Goal: Use online tool/utility: Utilize a website feature to perform a specific function

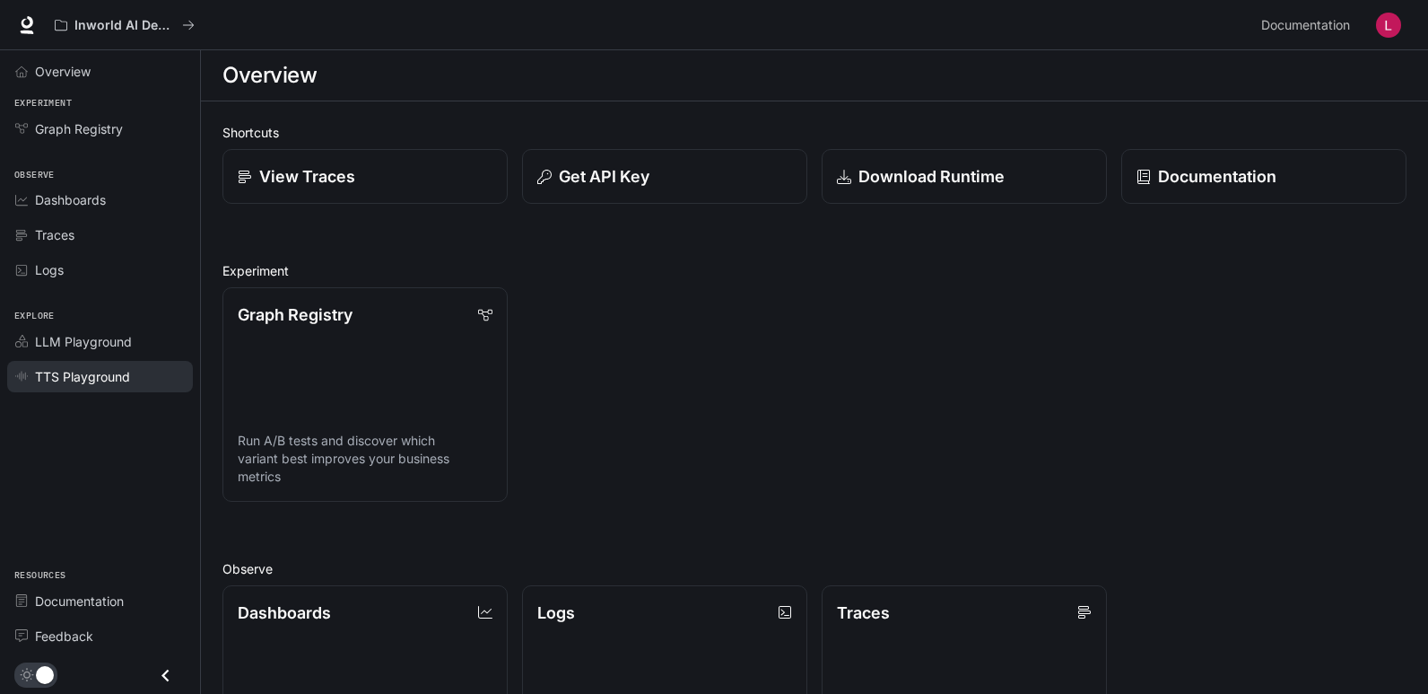
click at [77, 371] on span "TTS Playground" at bounding box center [82, 376] width 95 height 19
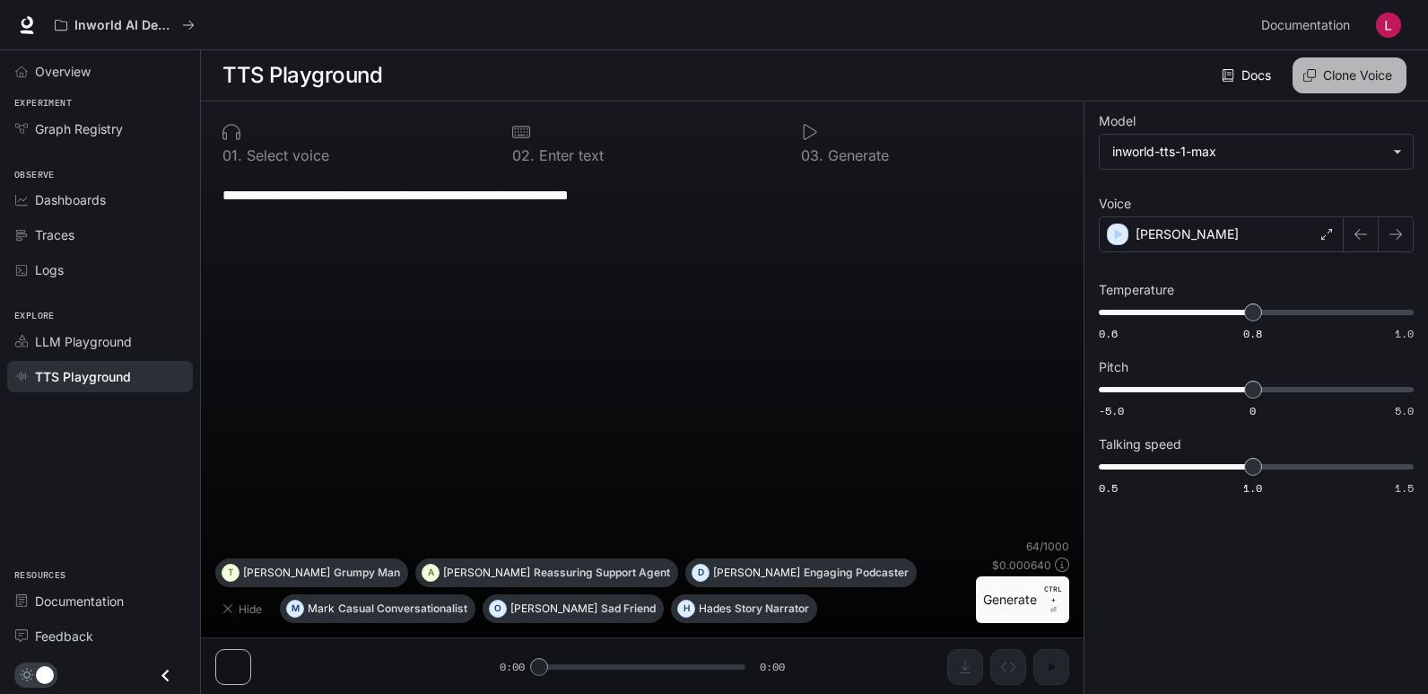
click at [1340, 74] on button "Clone Voice" at bounding box center [1350, 75] width 114 height 36
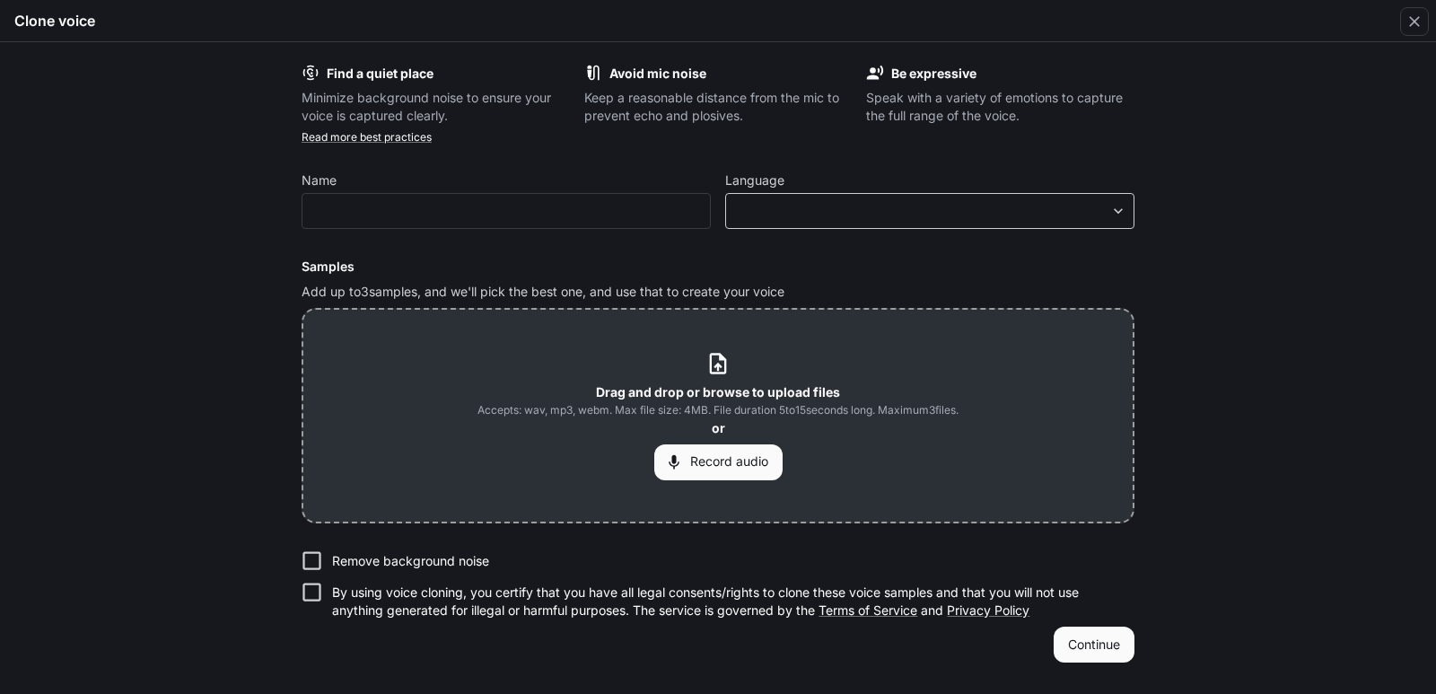
click at [779, 200] on div "​ ​" at bounding box center [929, 211] width 409 height 36
click at [779, 213] on body "**********" at bounding box center [718, 347] width 1436 height 694
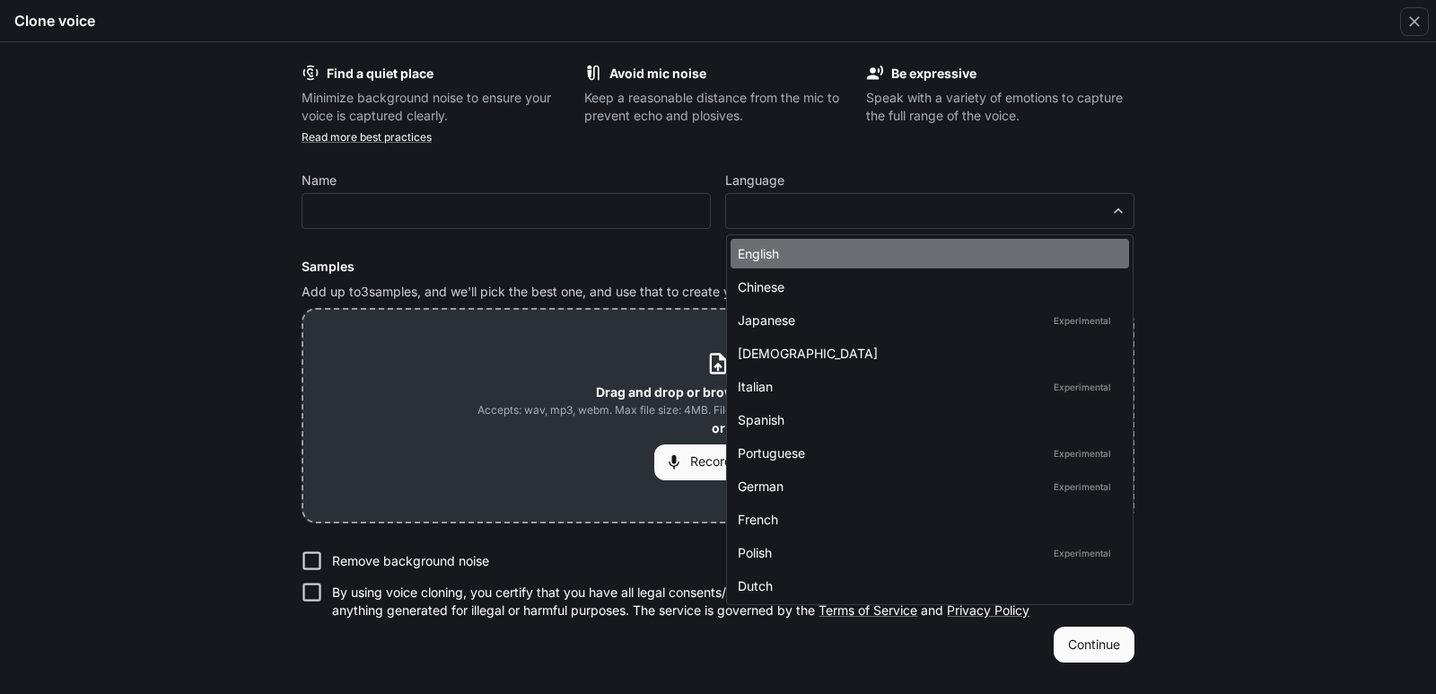
click at [777, 255] on div "English" at bounding box center [926, 253] width 377 height 19
type input "*****"
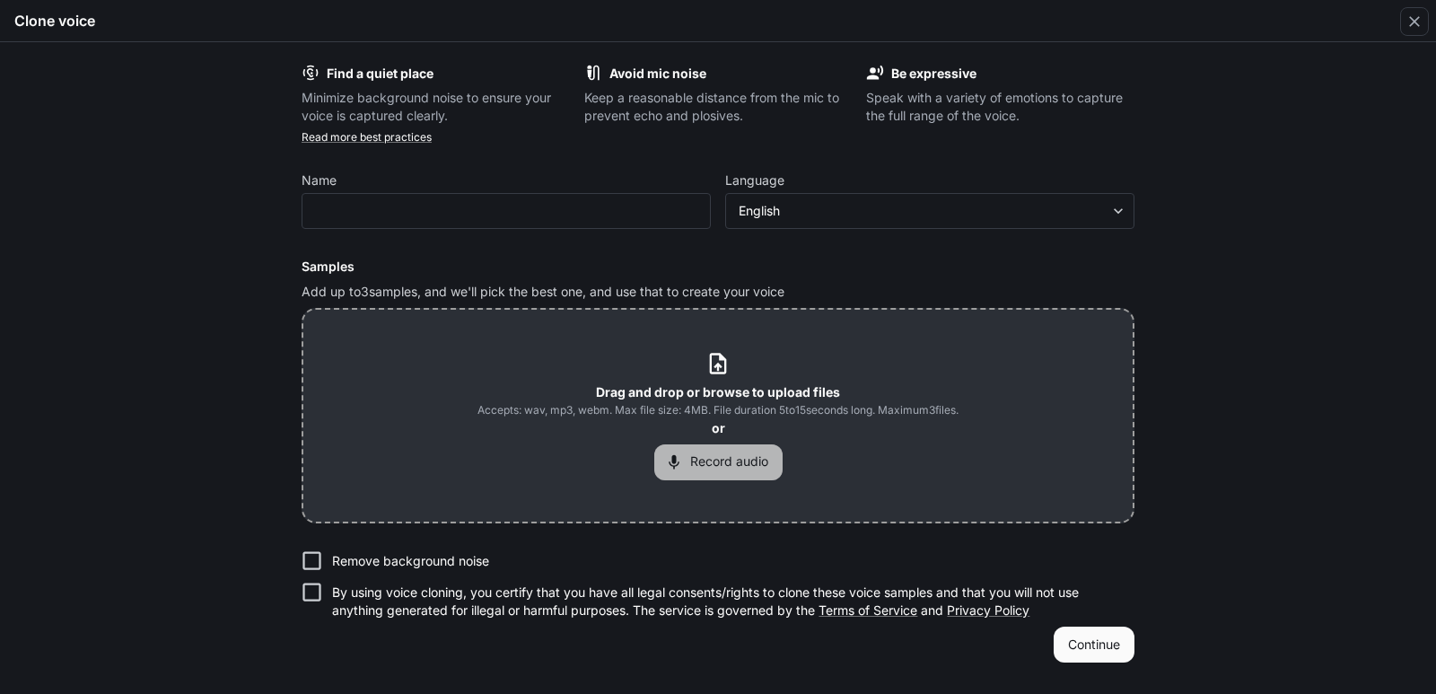
click at [698, 469] on button "Record audio" at bounding box center [718, 462] width 128 height 36
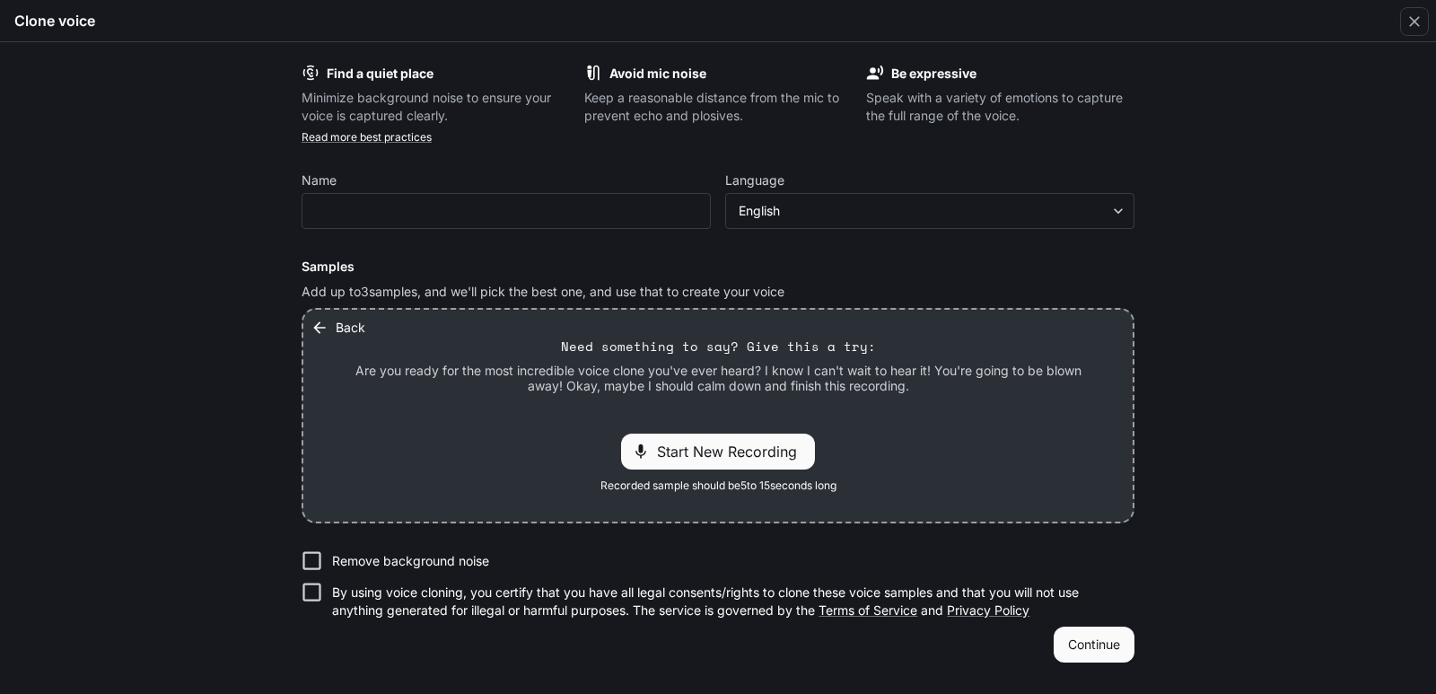
click at [322, 324] on icon "button" at bounding box center [319, 328] width 18 height 18
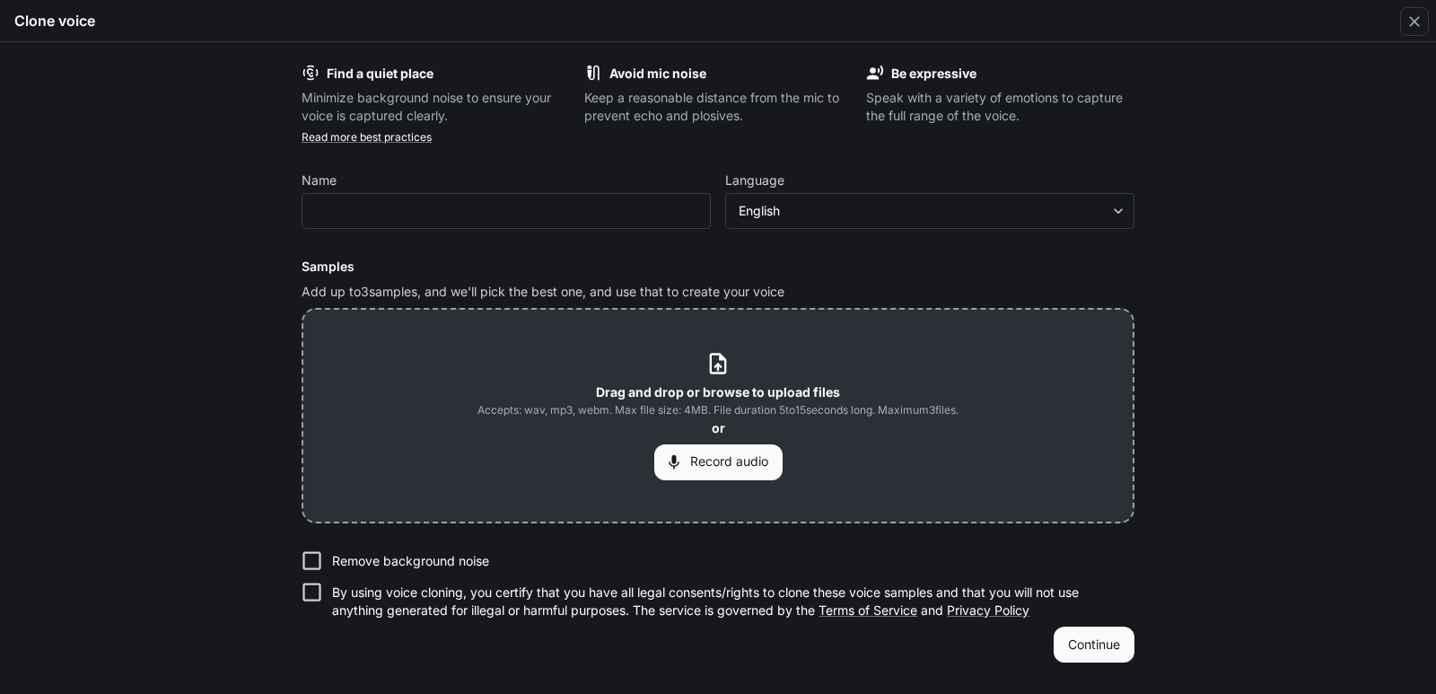
click at [724, 455] on button "Record audio" at bounding box center [718, 462] width 128 height 36
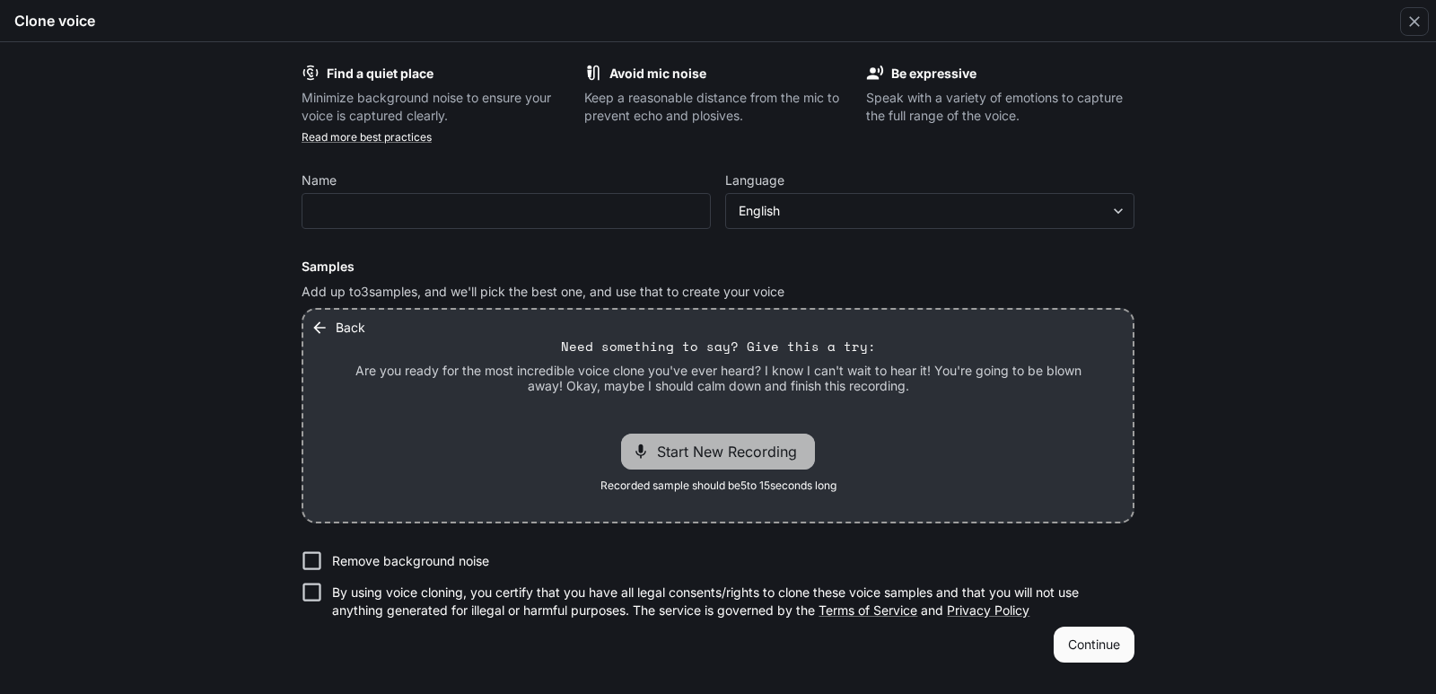
click at [726, 455] on span "Start New Recording" at bounding box center [732, 452] width 151 height 22
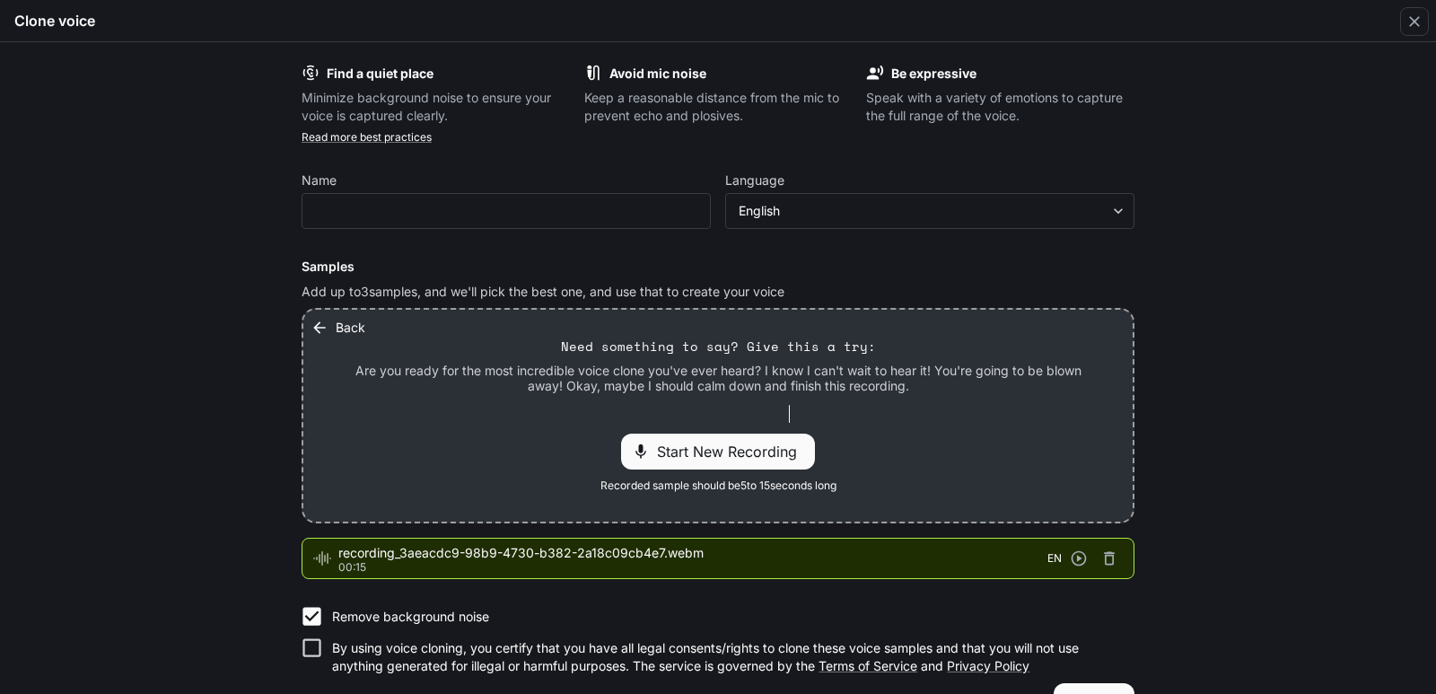
scroll to position [46, 0]
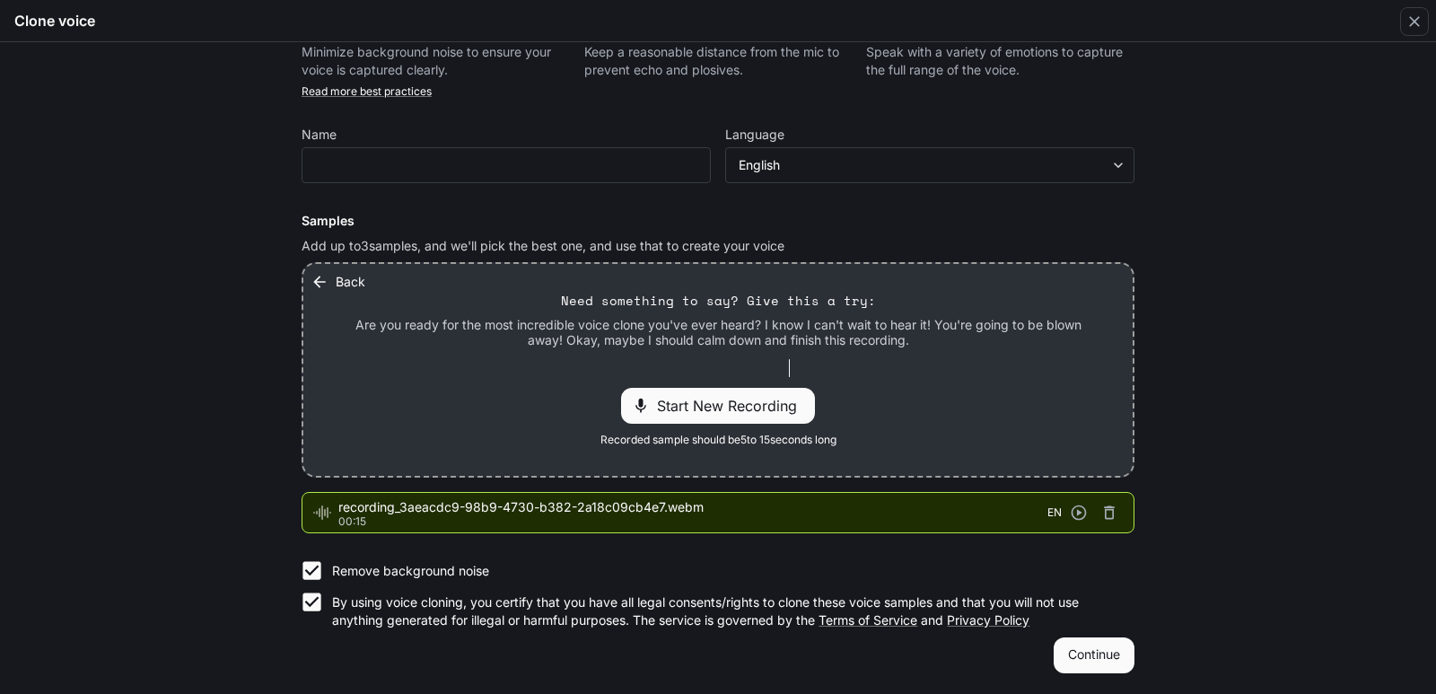
click at [1102, 657] on button "Continue" at bounding box center [1093, 655] width 81 height 36
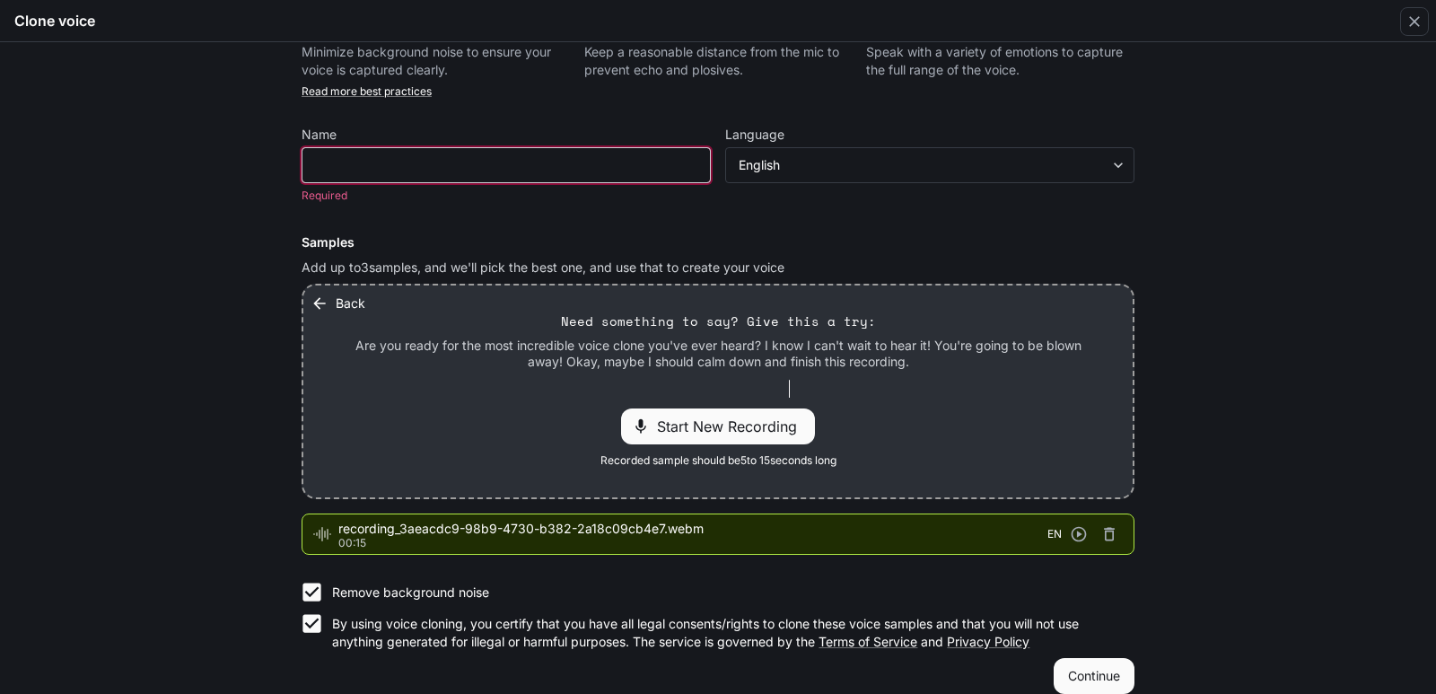
click at [457, 164] on input "text" at bounding box center [505, 165] width 407 height 18
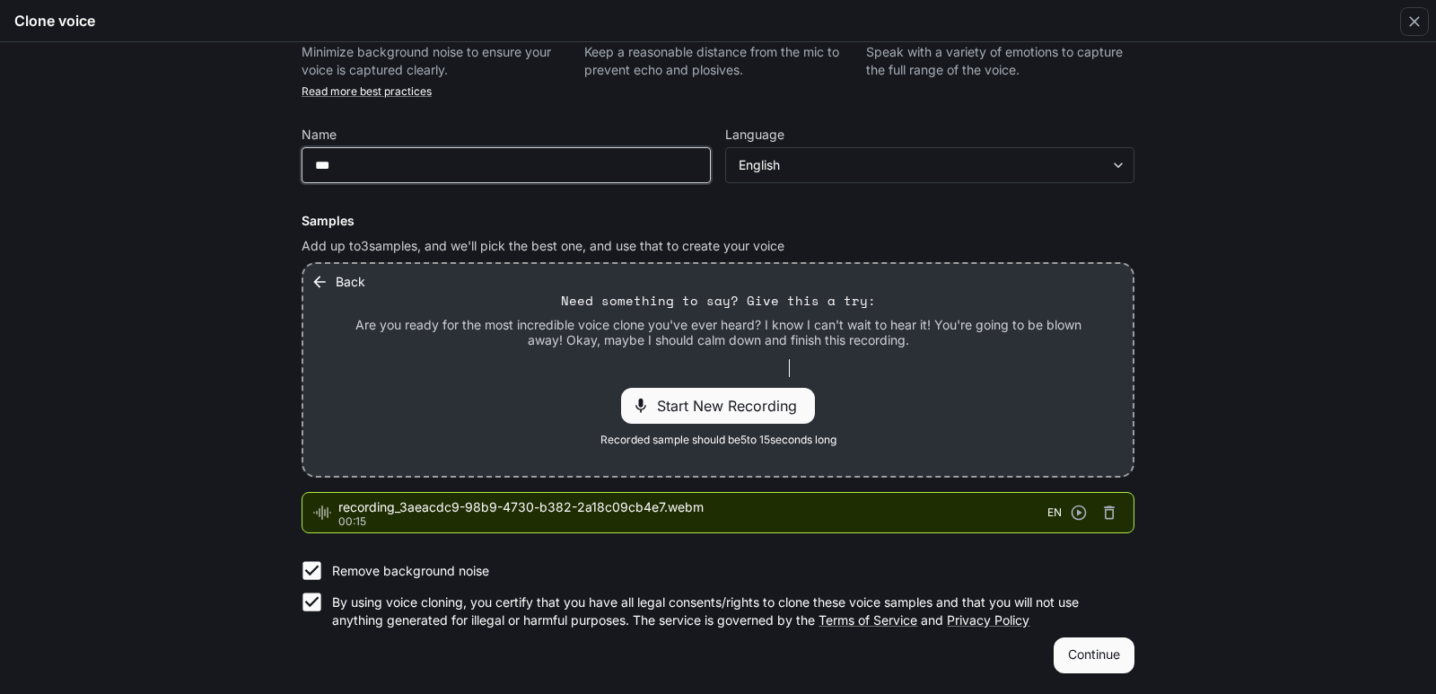
type input "***"
click at [1086, 650] on button "Continue" at bounding box center [1093, 655] width 81 height 36
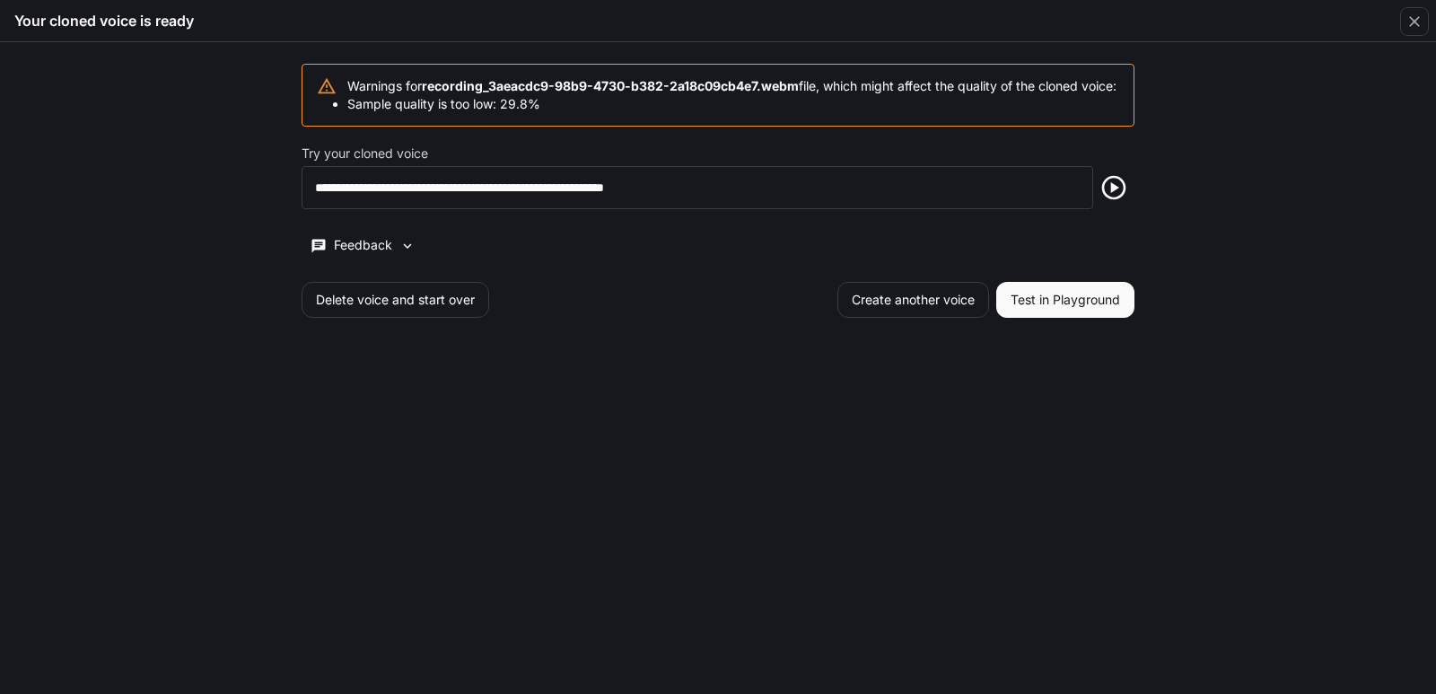
scroll to position [0, 0]
click at [913, 312] on button "Create another voice" at bounding box center [913, 300] width 152 height 36
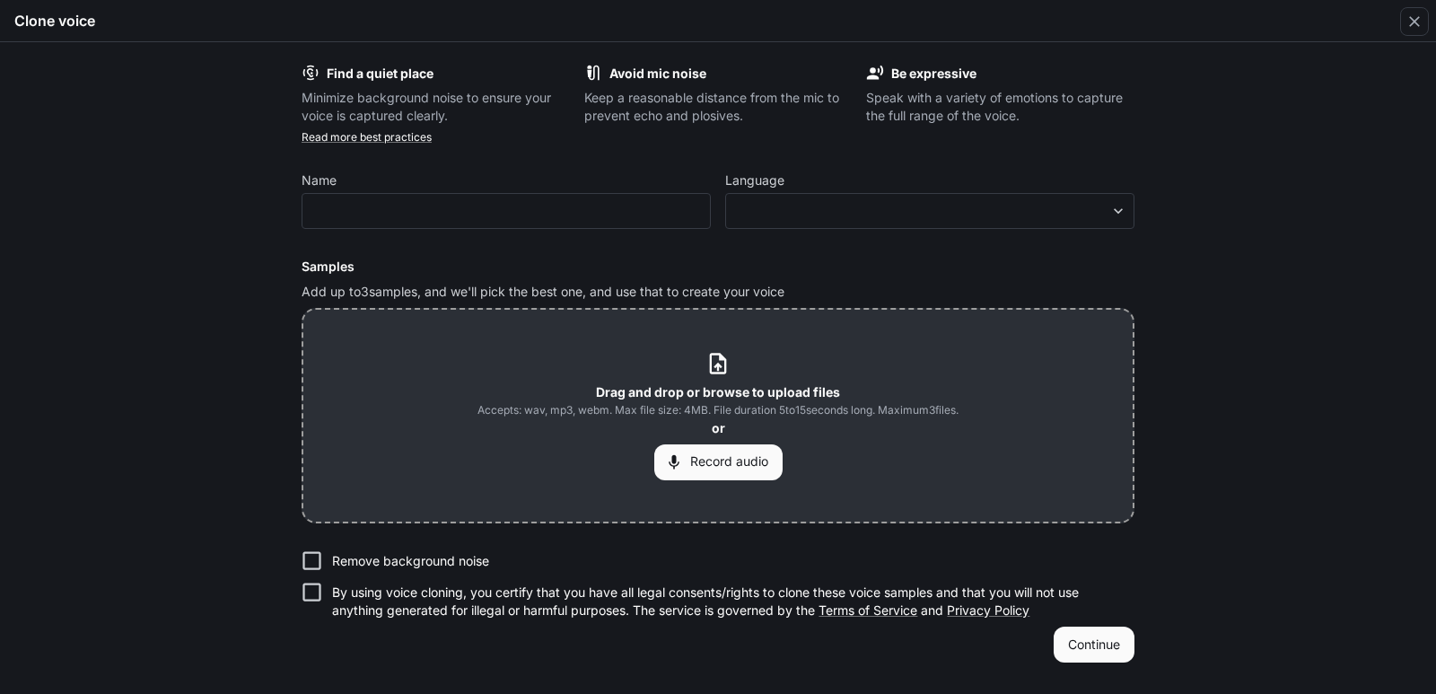
click at [712, 363] on icon at bounding box center [717, 363] width 24 height 24
click at [713, 359] on icon at bounding box center [717, 363] width 24 height 24
click at [714, 357] on icon at bounding box center [717, 363] width 24 height 24
click at [1268, 58] on div "Find a quiet place Minimize background noise to ensure your voice is captured c…" at bounding box center [718, 367] width 1436 height 651
click at [711, 364] on icon at bounding box center [718, 364] width 16 height 21
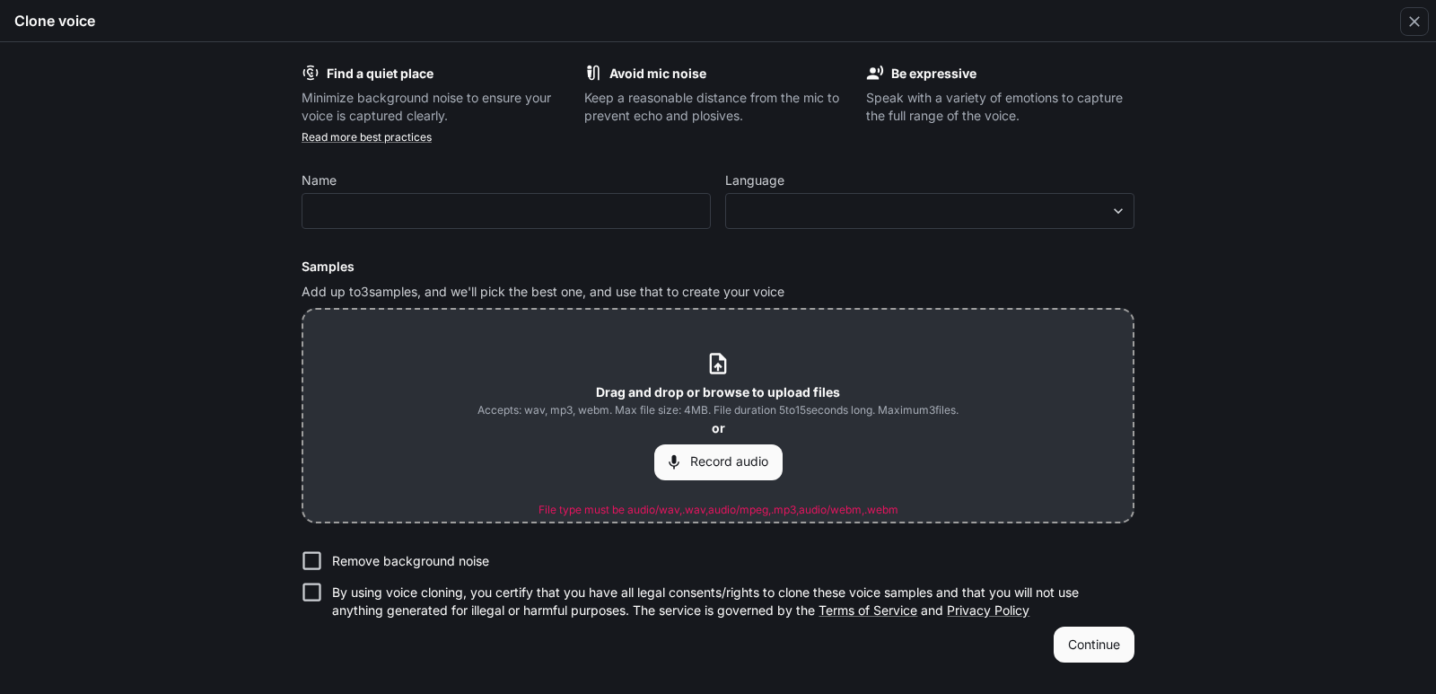
click at [706, 371] on icon at bounding box center [717, 363] width 24 height 24
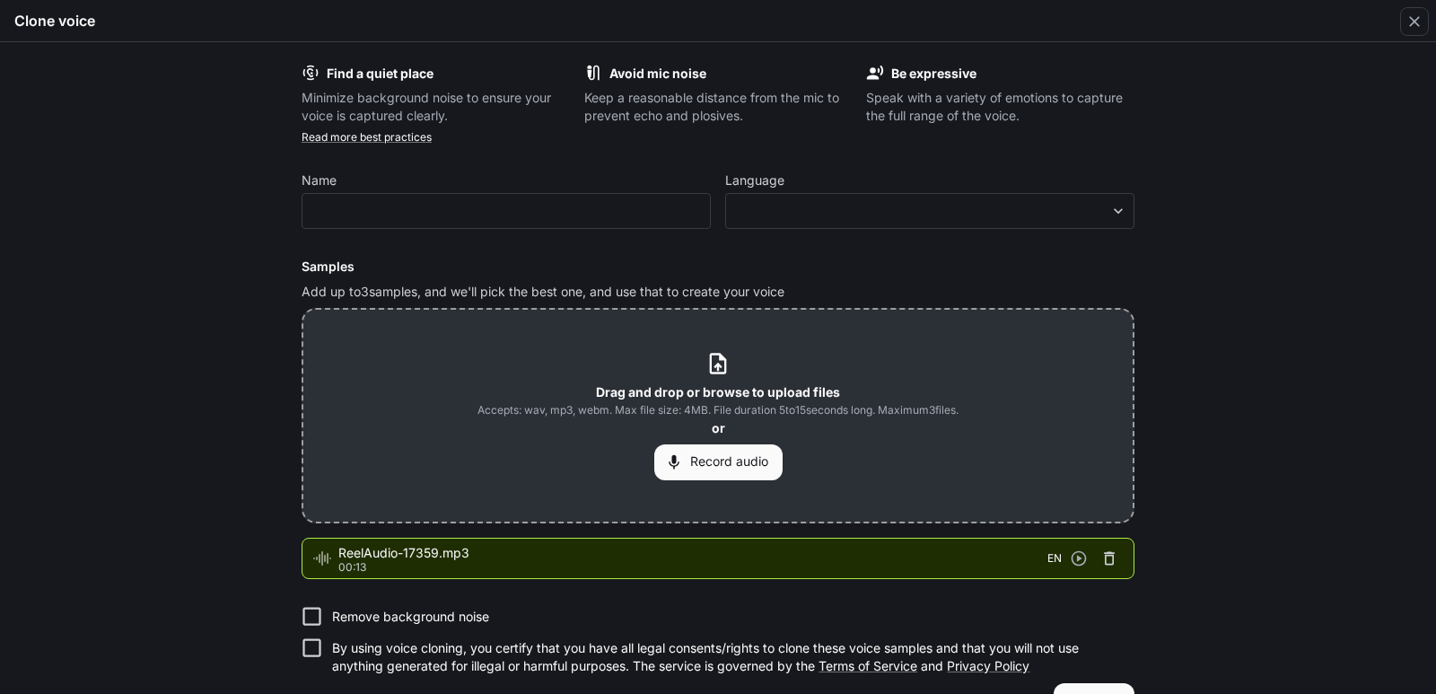
click at [1109, 557] on icon "button" at bounding box center [1109, 558] width 11 height 13
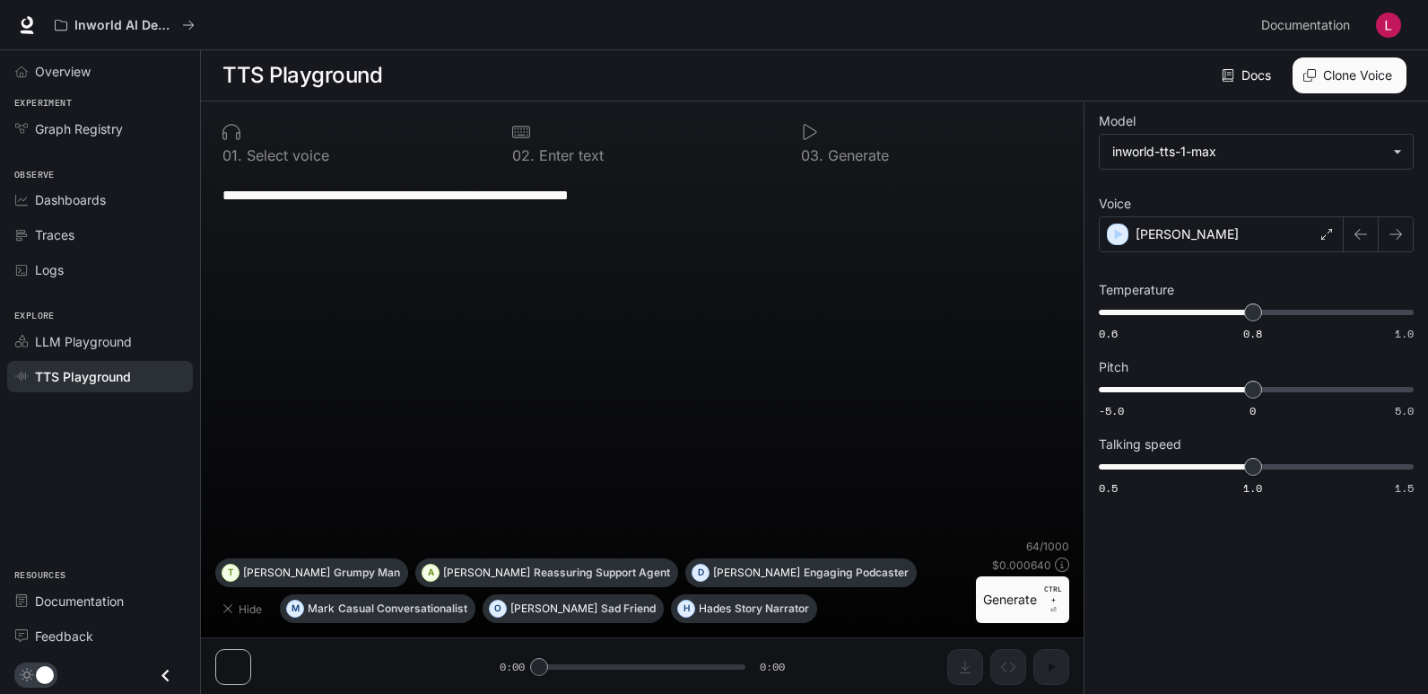
click at [1324, 80] on button "Clone Voice" at bounding box center [1350, 75] width 114 height 36
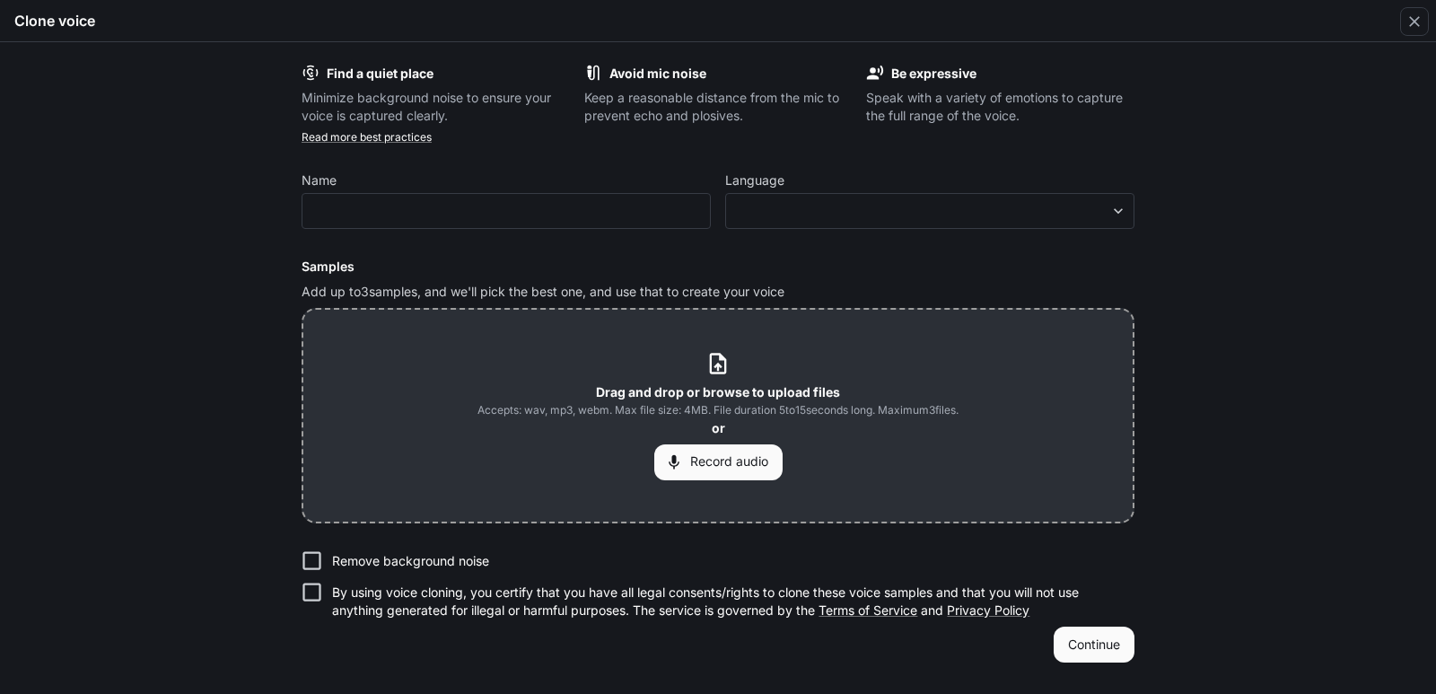
click at [721, 366] on icon at bounding box center [718, 364] width 16 height 21
click at [717, 362] on icon at bounding box center [717, 363] width 24 height 24
click at [707, 455] on button "Record audio" at bounding box center [718, 462] width 128 height 36
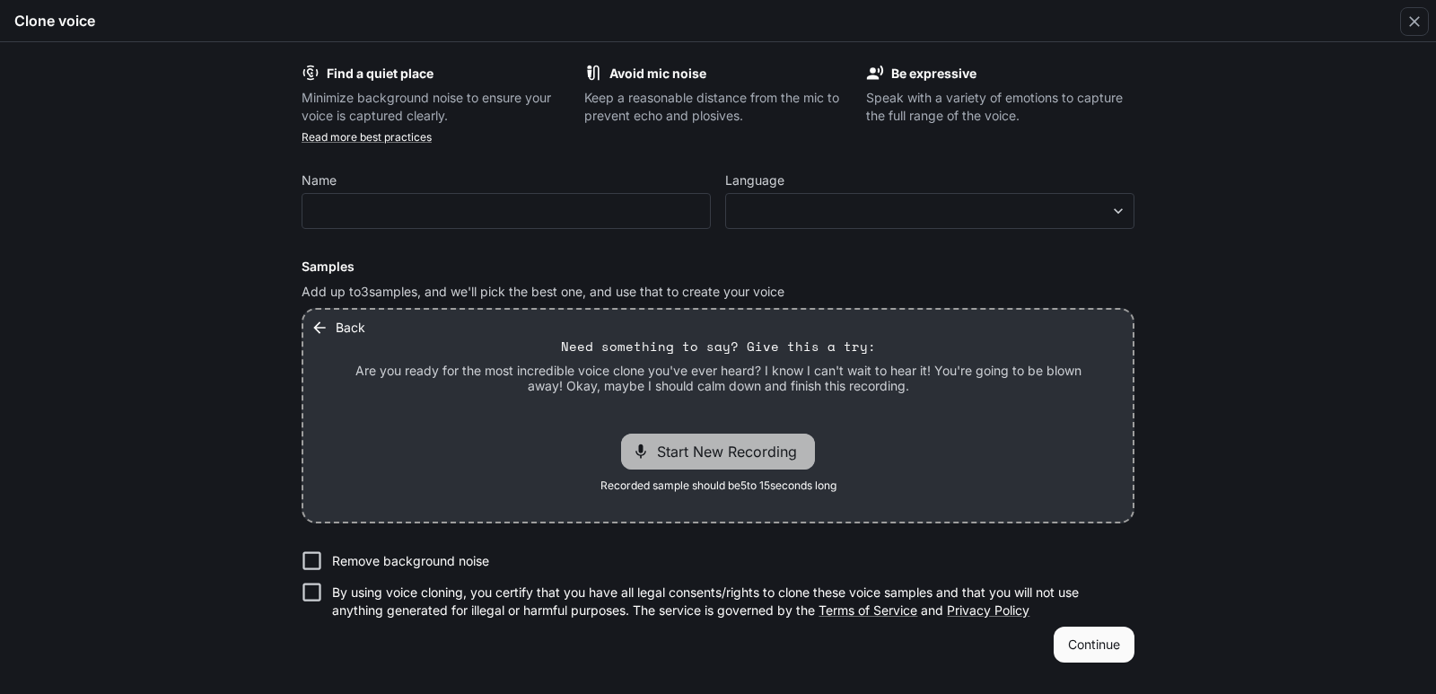
click at [707, 455] on span "Start New Recording" at bounding box center [732, 452] width 151 height 22
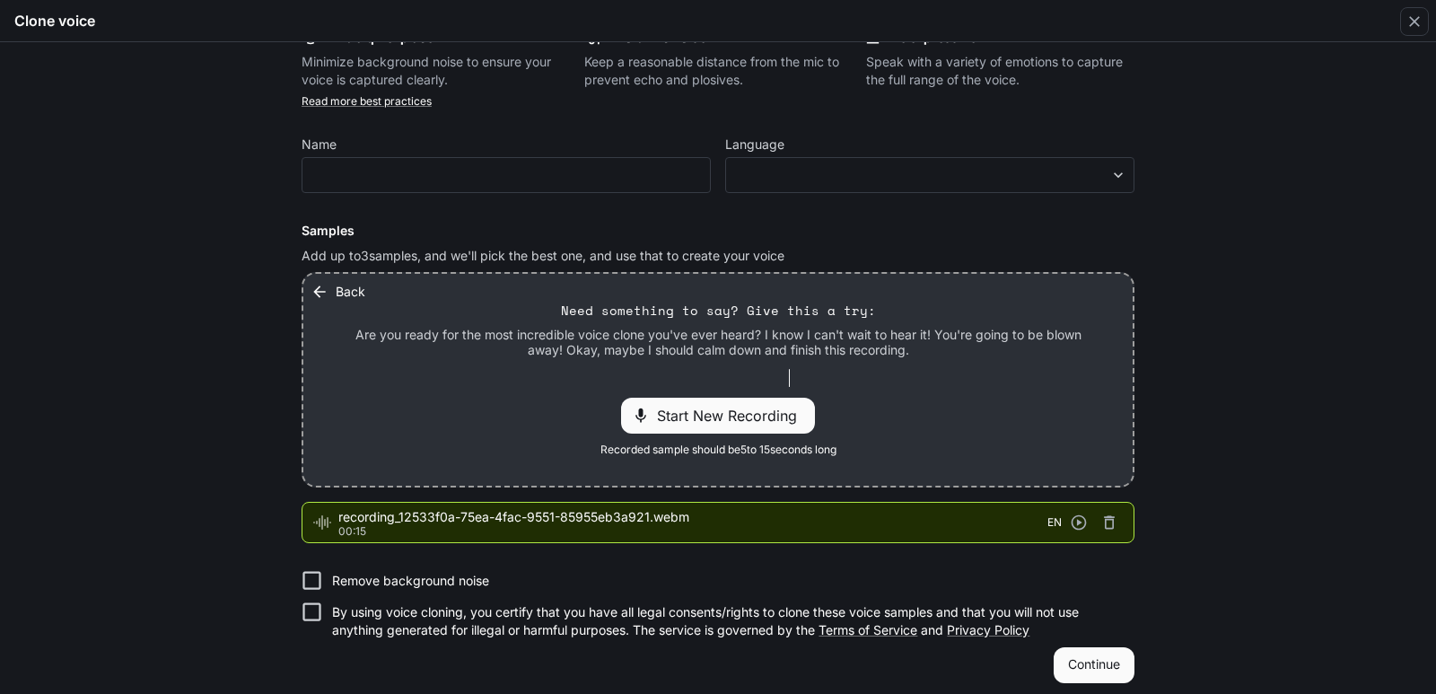
scroll to position [46, 0]
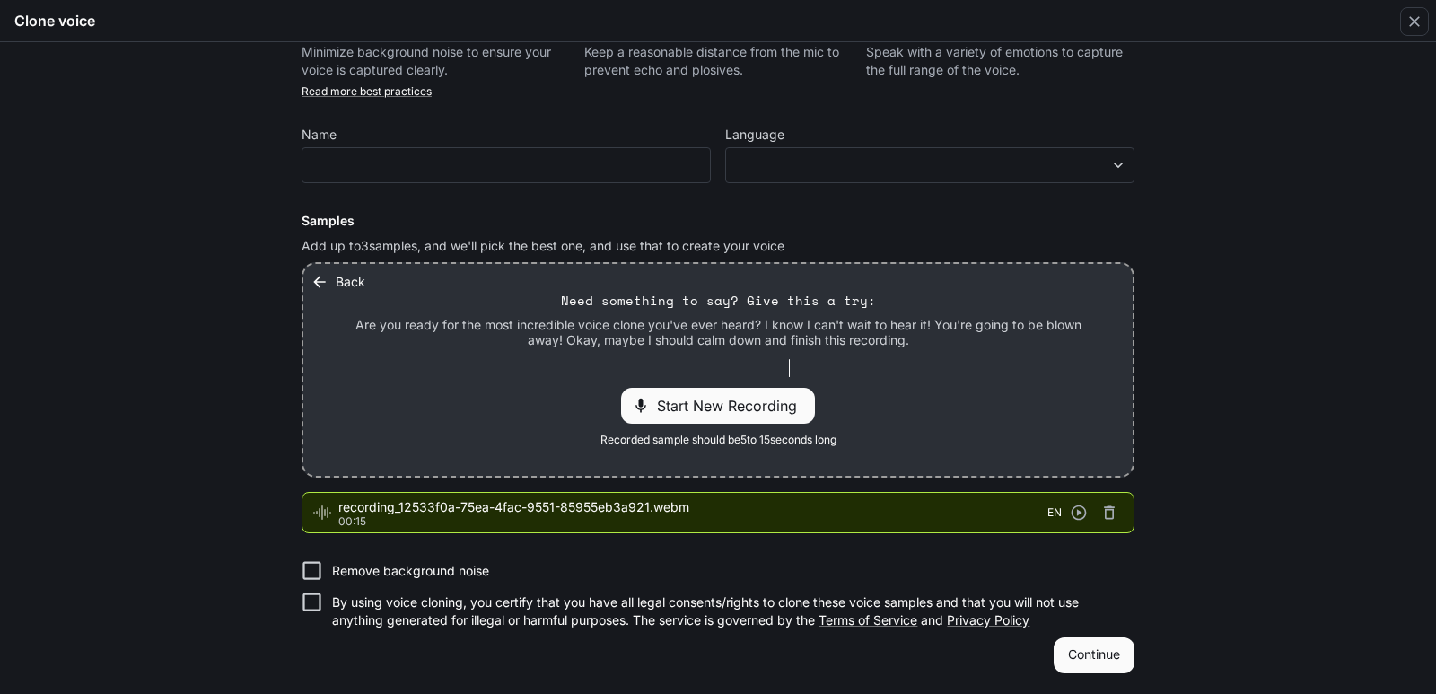
click at [1103, 659] on button "Continue" at bounding box center [1093, 655] width 81 height 36
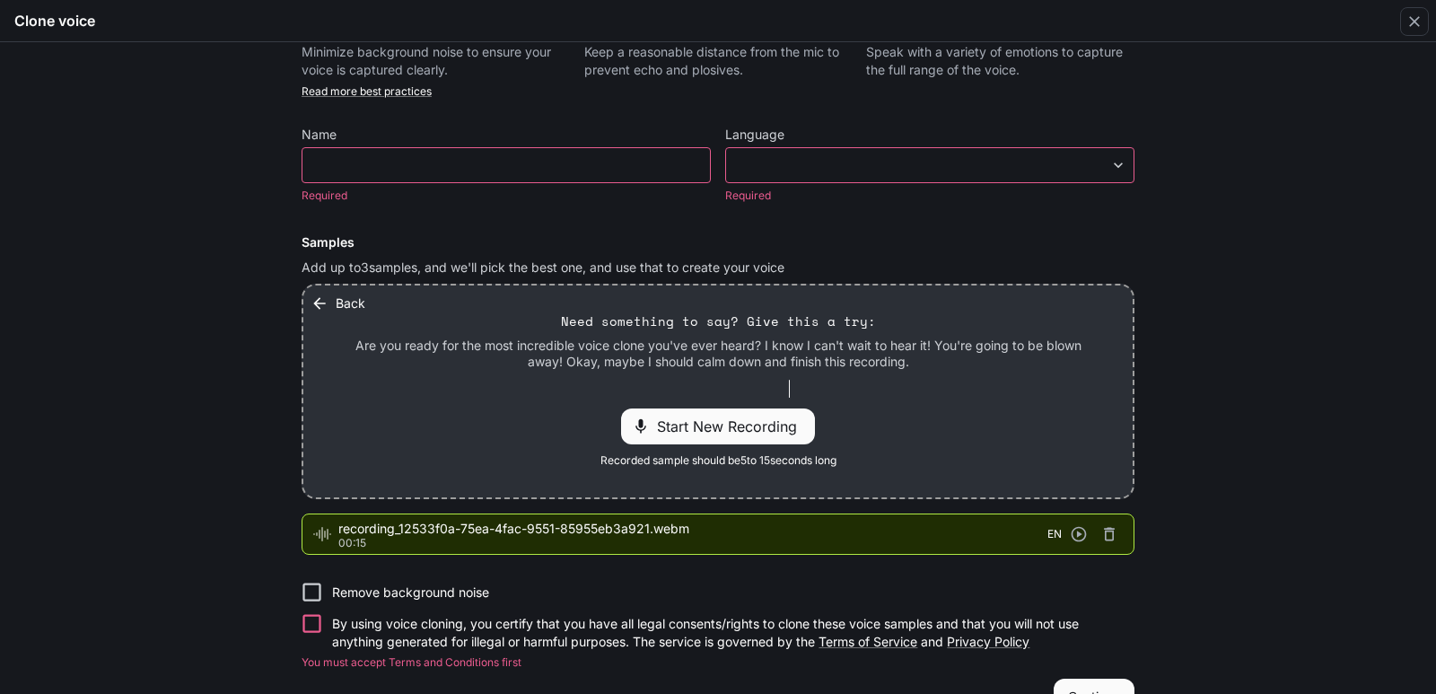
click at [820, 163] on body "**********" at bounding box center [718, 347] width 1436 height 694
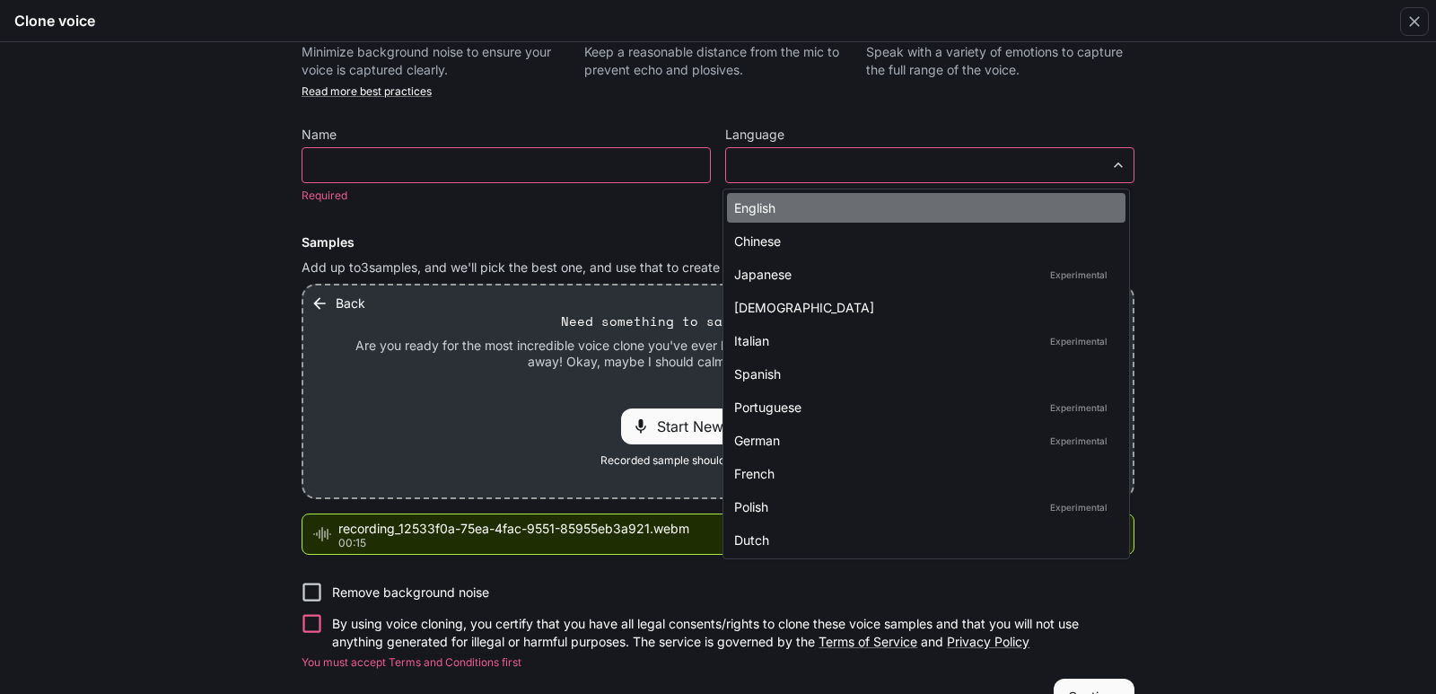
click at [804, 195] on li "English" at bounding box center [926, 208] width 398 height 30
type input "*****"
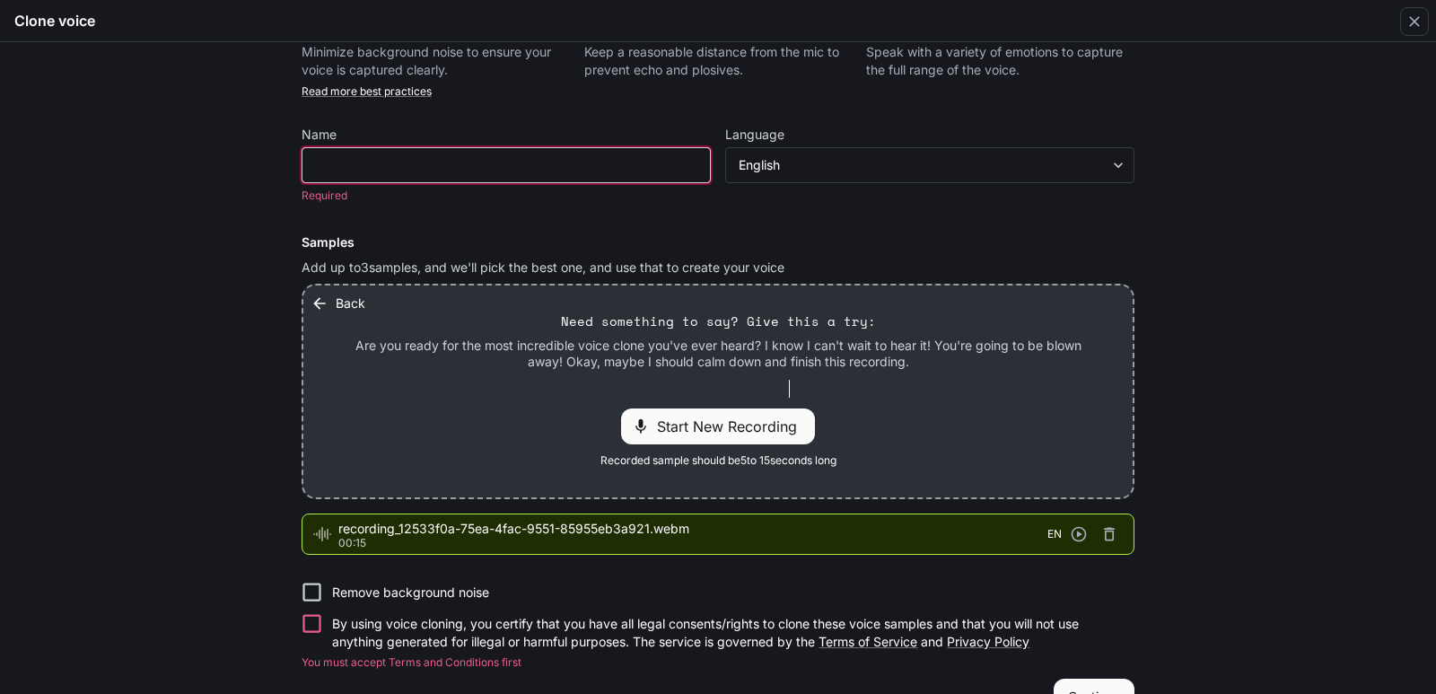
click at [449, 158] on input "text" at bounding box center [505, 165] width 407 height 18
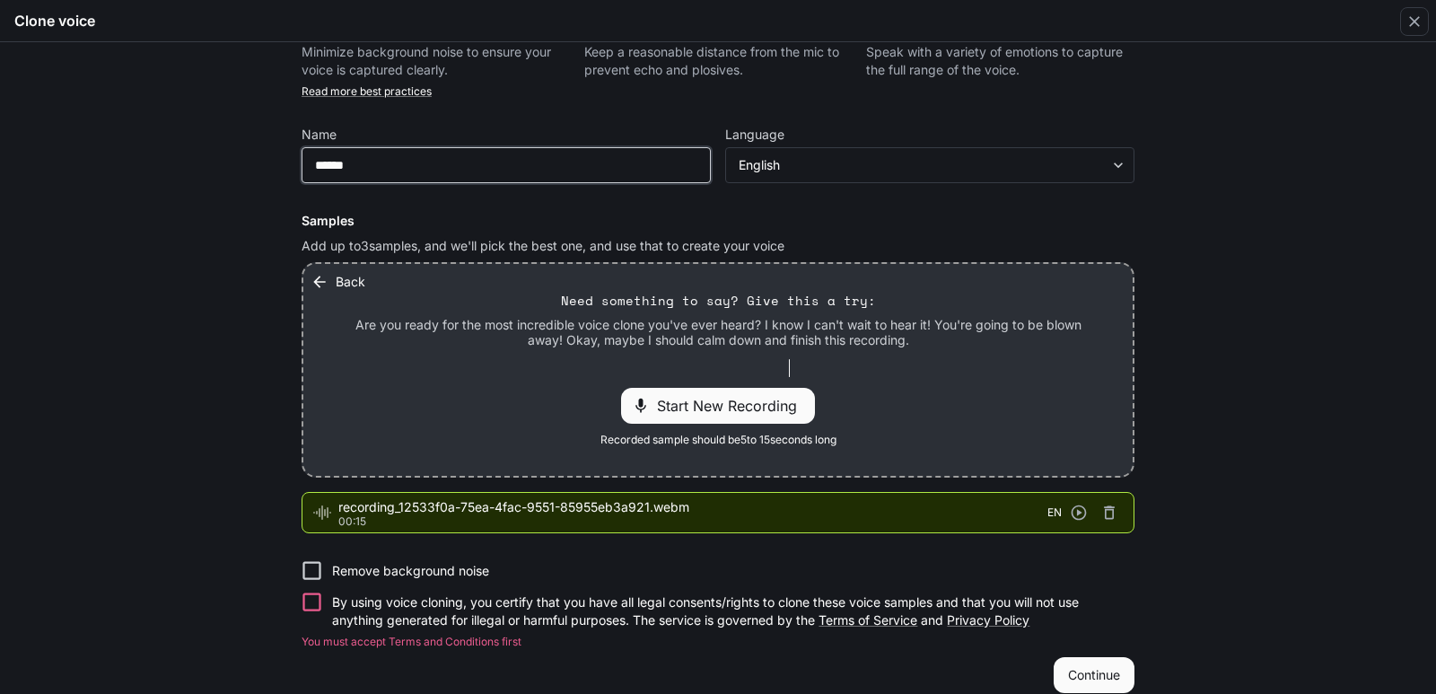
type input "******"
click at [1070, 668] on button "Continue" at bounding box center [1093, 675] width 81 height 36
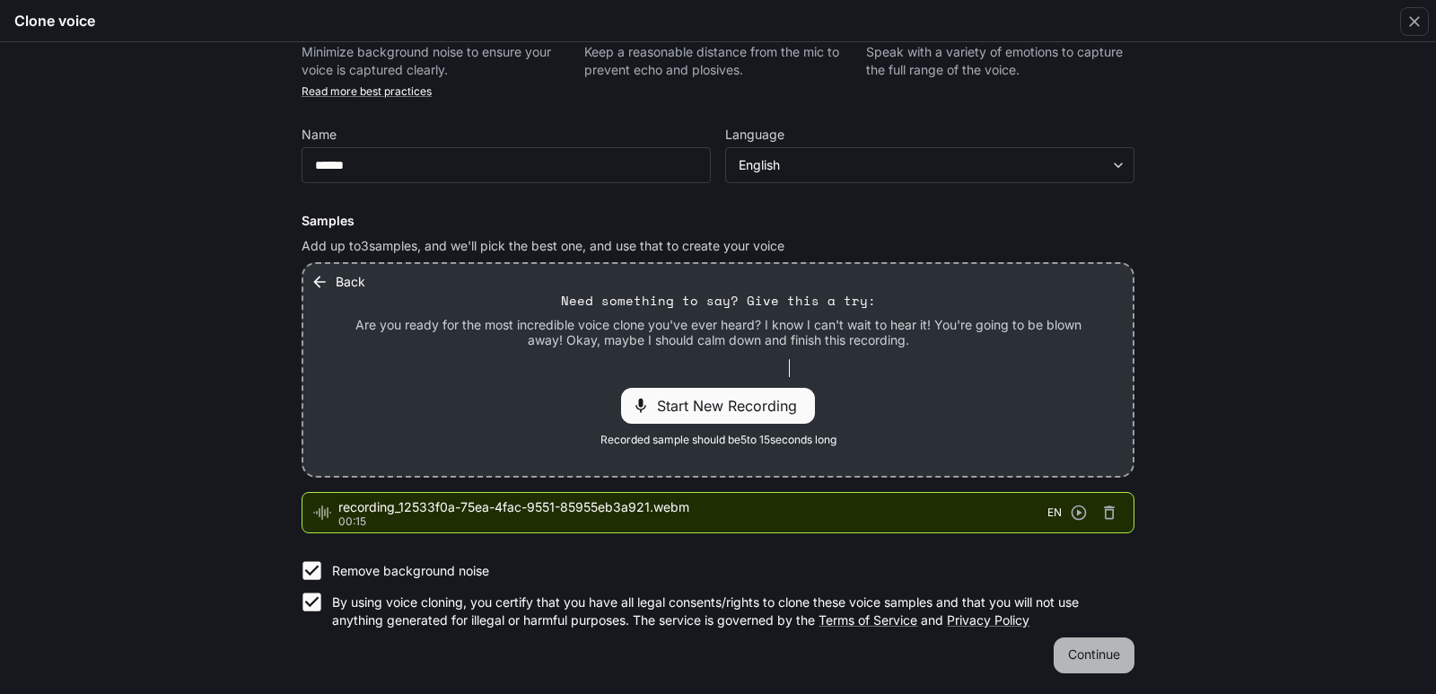
click at [1090, 656] on button "Continue" at bounding box center [1093, 655] width 81 height 36
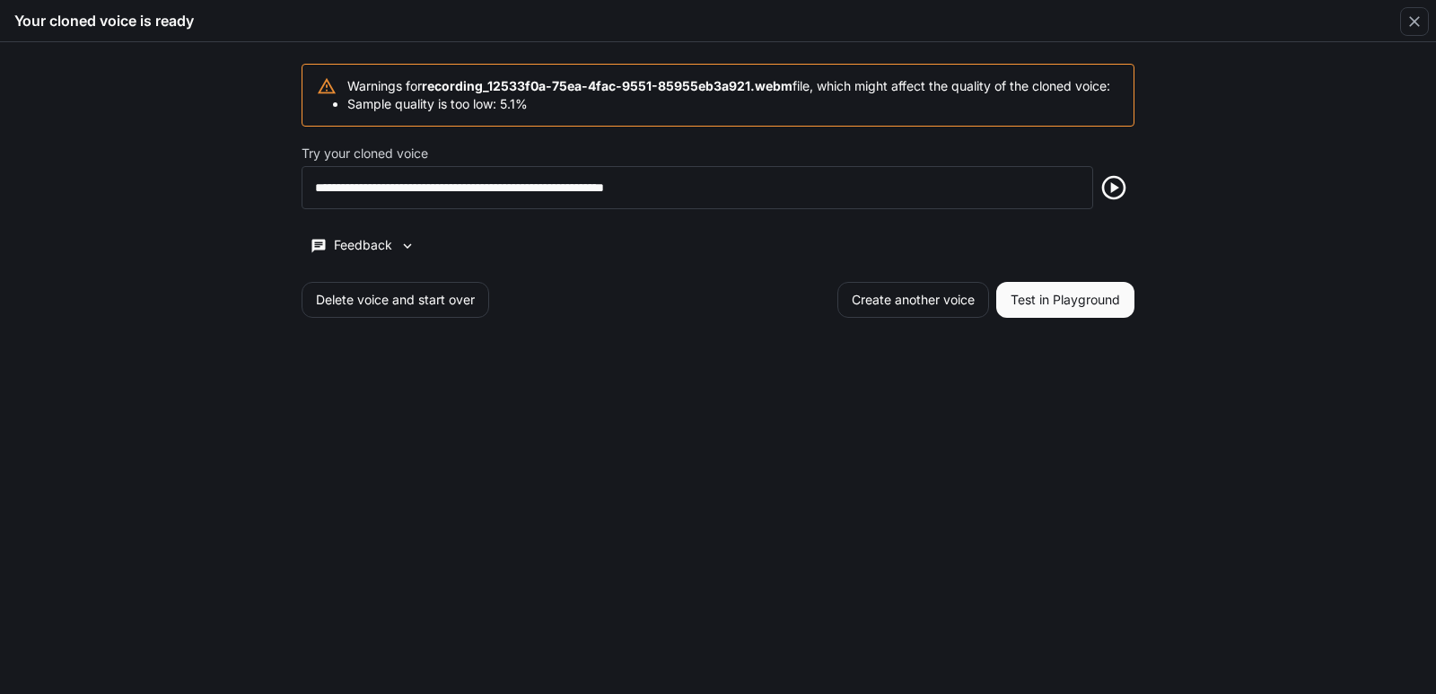
scroll to position [0, 0]
click at [419, 303] on button "Delete voice and start over" at bounding box center [395, 300] width 188 height 36
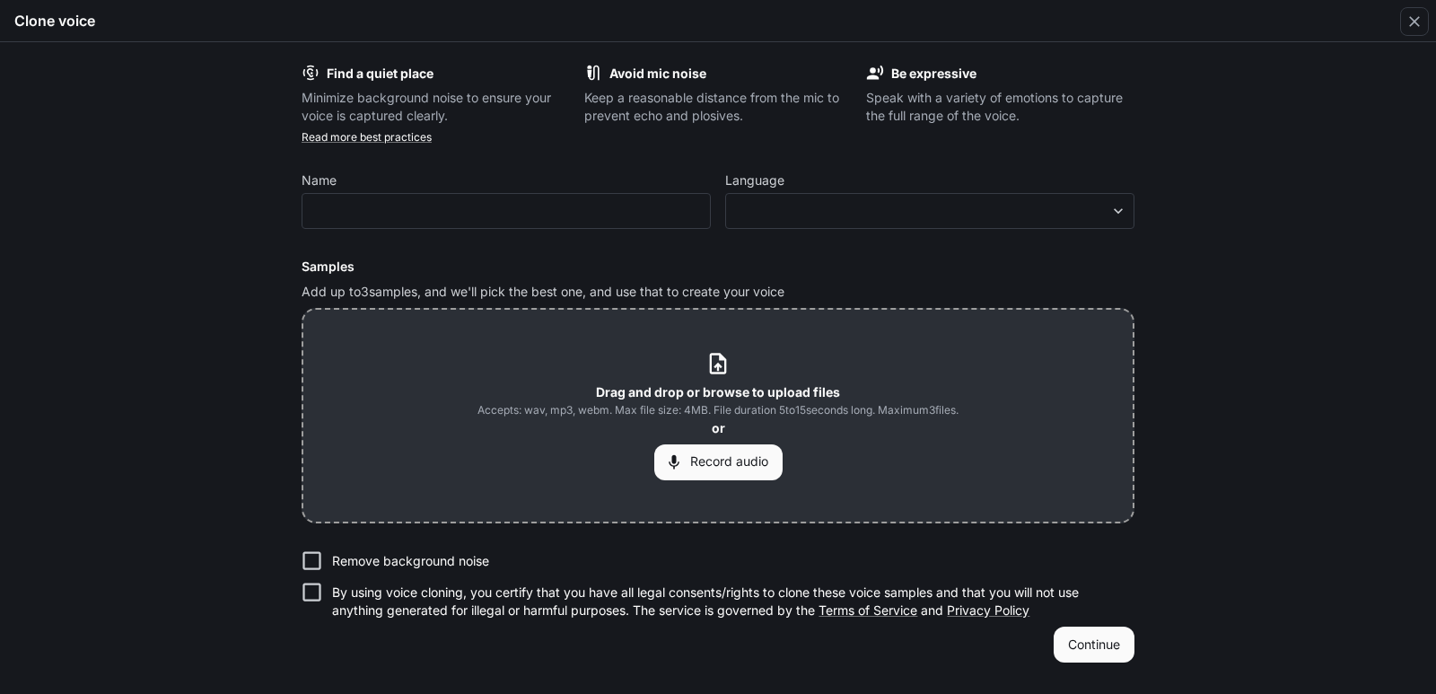
click at [713, 360] on icon at bounding box center [717, 363] width 24 height 24
click at [716, 367] on icon at bounding box center [718, 364] width 16 height 21
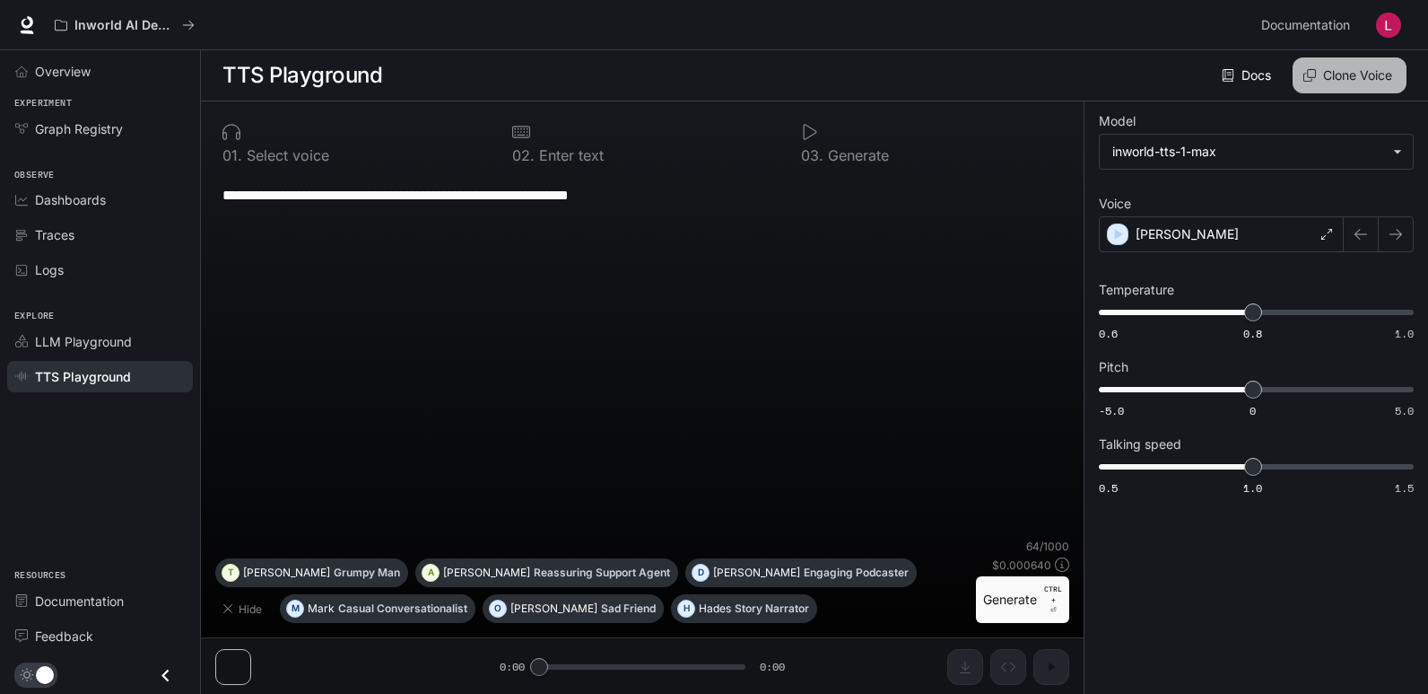
click at [1332, 79] on button "Clone Voice" at bounding box center [1350, 75] width 114 height 36
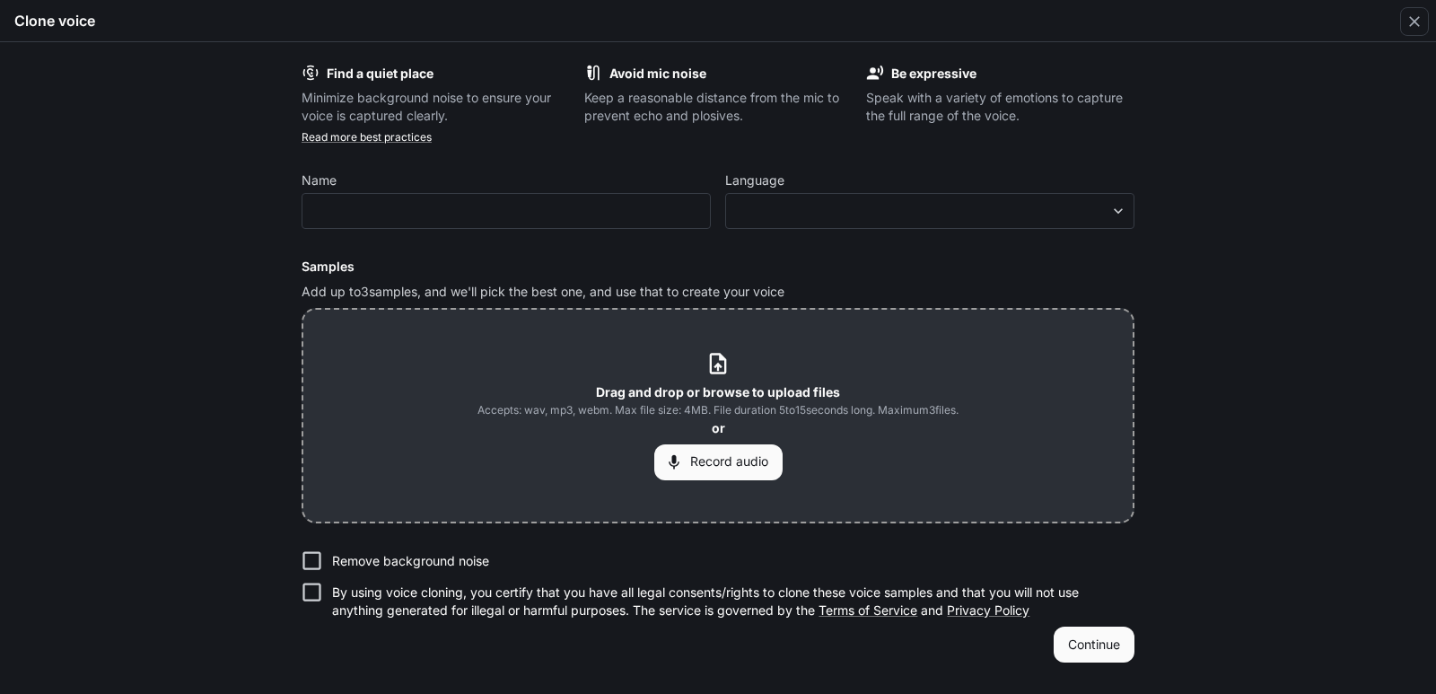
click at [713, 368] on icon at bounding box center [717, 363] width 24 height 24
click at [1105, 647] on button "Continue" at bounding box center [1093, 644] width 81 height 36
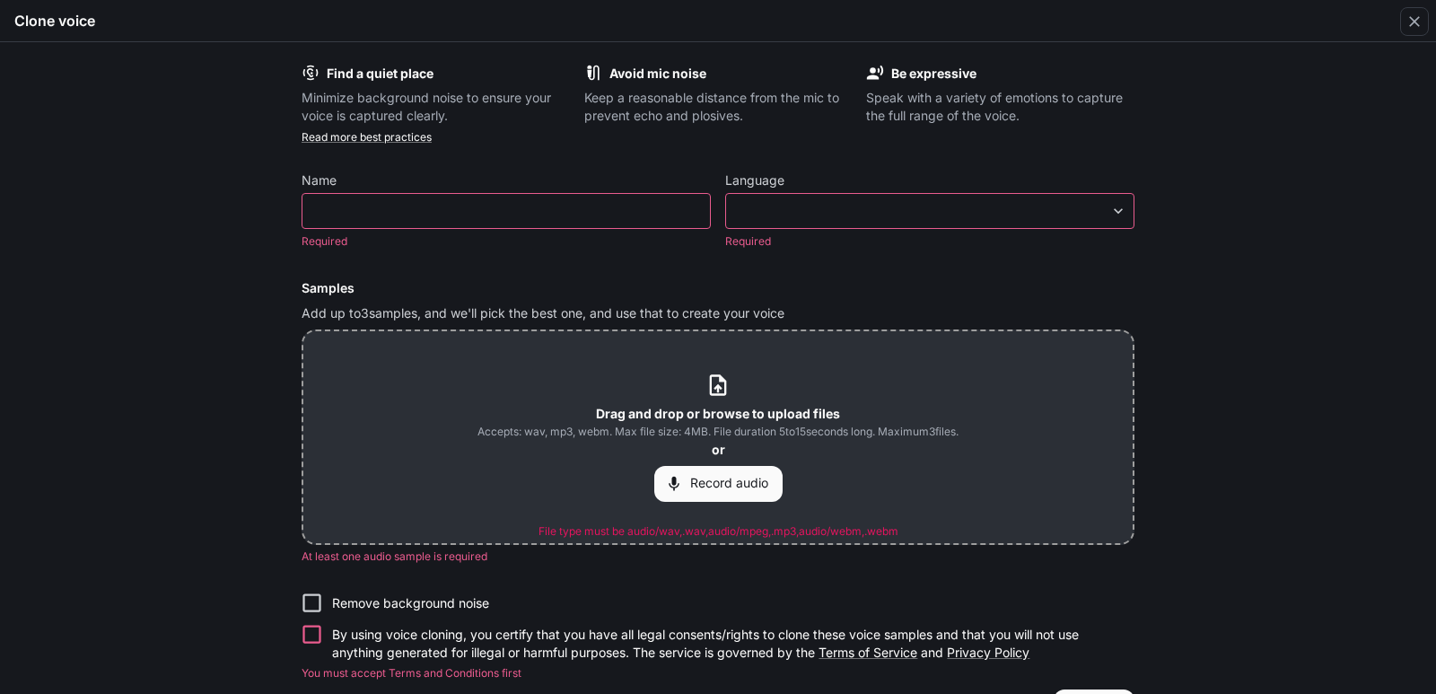
click at [717, 387] on icon at bounding box center [718, 385] width 16 height 21
click at [710, 389] on icon at bounding box center [717, 384] width 24 height 24
click at [712, 391] on icon at bounding box center [717, 384] width 24 height 24
